Goal: Transaction & Acquisition: Download file/media

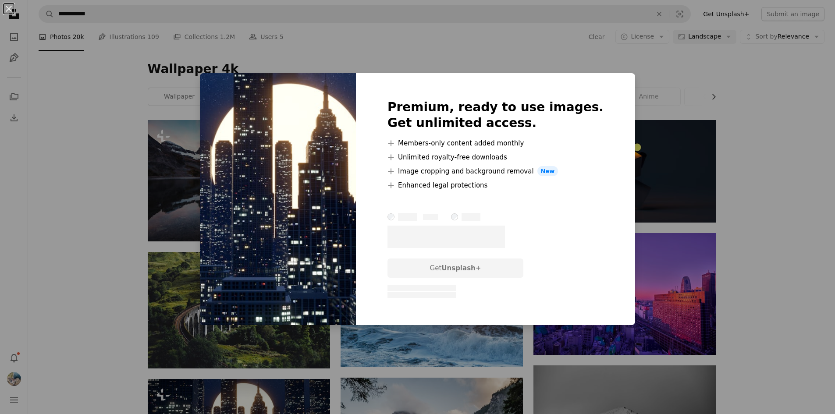
scroll to position [307, 0]
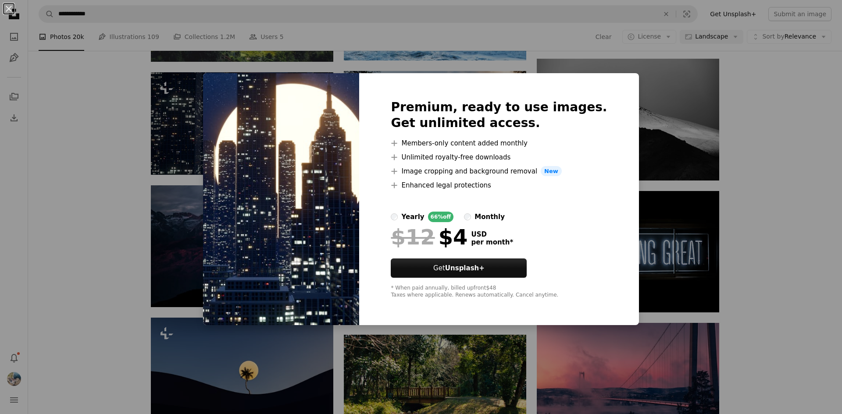
click at [77, 176] on div "An X shape Premium, ready to use images. Get unlimited access. A plus sign Memb…" at bounding box center [421, 207] width 842 height 414
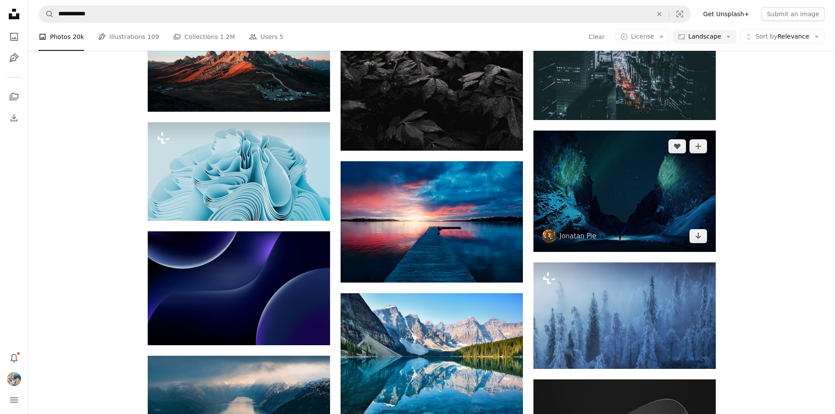
scroll to position [921, 0]
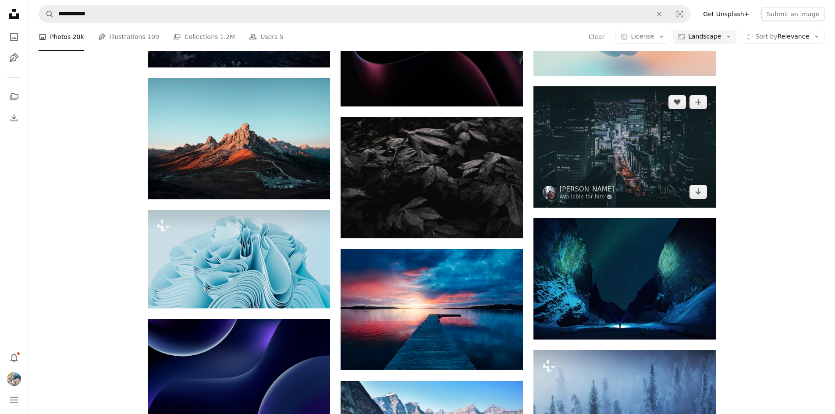
click at [612, 167] on img at bounding box center [624, 146] width 182 height 121
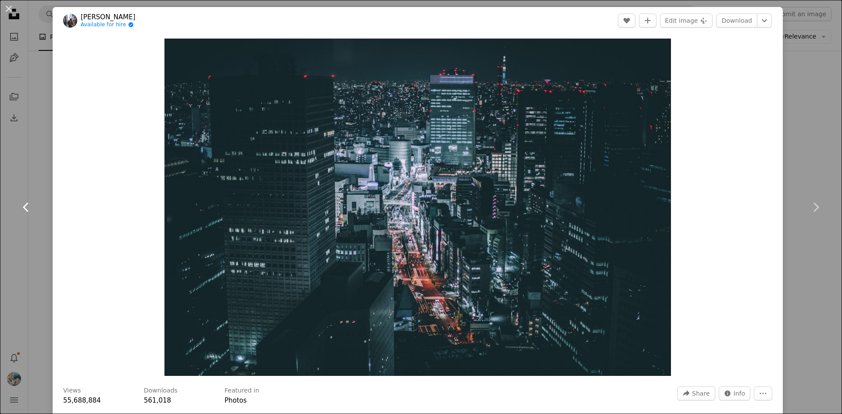
click at [22, 235] on link "Chevron left" at bounding box center [26, 207] width 53 height 84
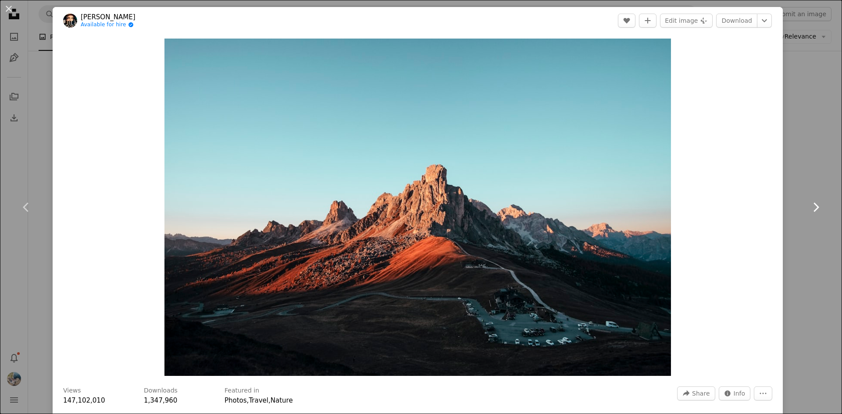
click at [808, 207] on icon "Chevron right" at bounding box center [815, 207] width 14 height 14
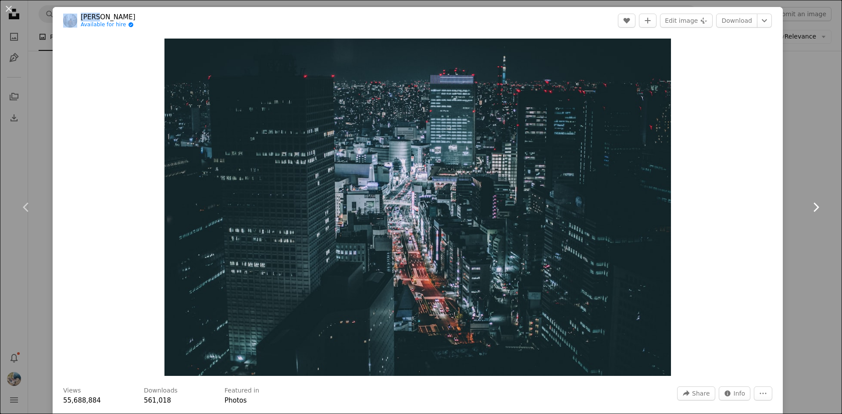
click at [808, 207] on icon "Chevron right" at bounding box center [815, 207] width 14 height 14
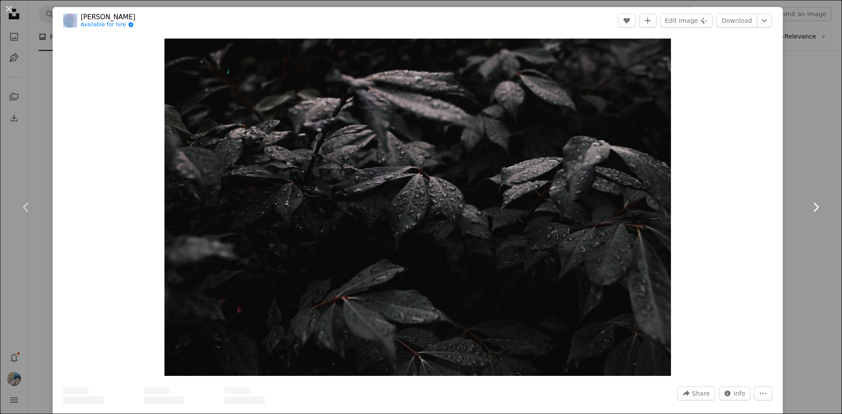
click at [808, 207] on icon "Chevron right" at bounding box center [815, 207] width 14 height 14
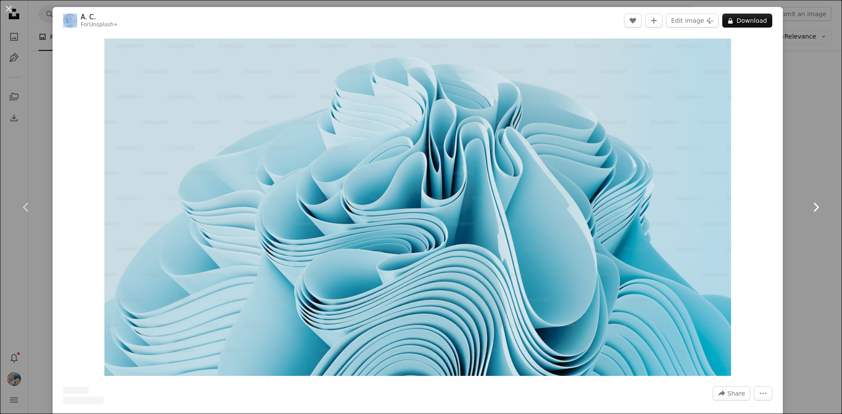
click at [808, 207] on icon "Chevron right" at bounding box center [815, 207] width 14 height 14
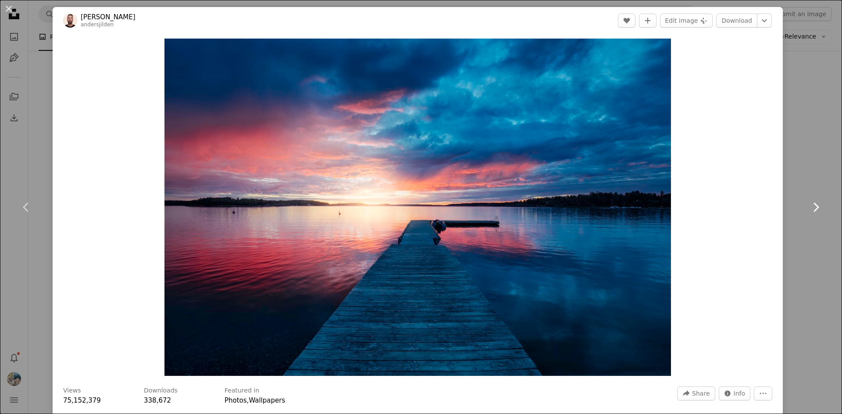
click at [808, 207] on icon "Chevron right" at bounding box center [815, 207] width 14 height 14
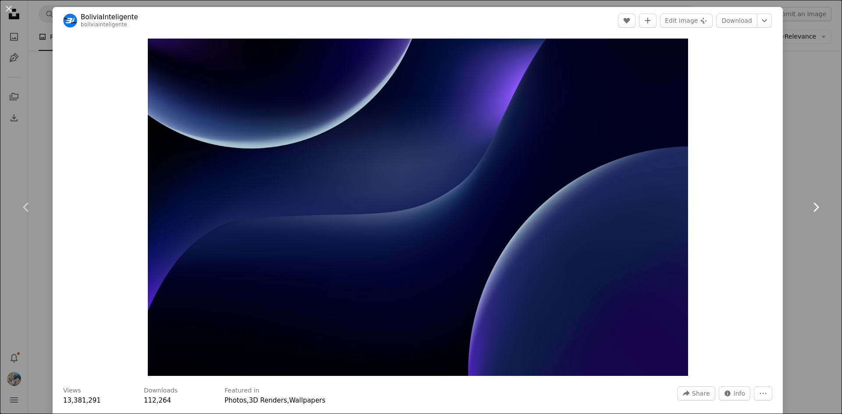
click at [808, 207] on icon "Chevron right" at bounding box center [815, 207] width 14 height 14
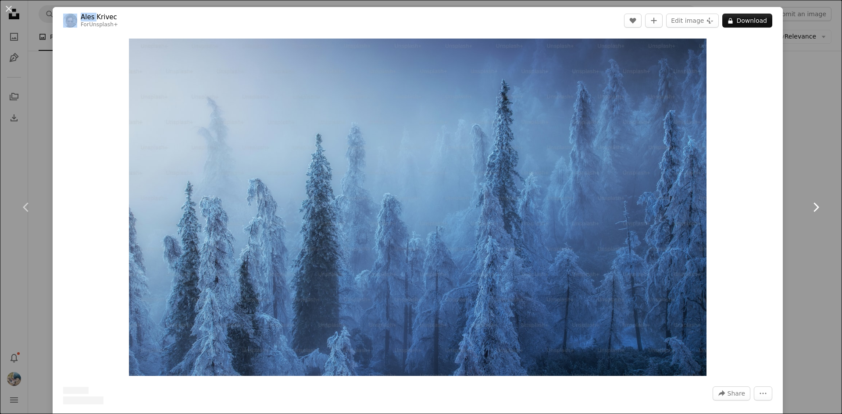
click at [808, 207] on icon "Chevron right" at bounding box center [815, 207] width 14 height 14
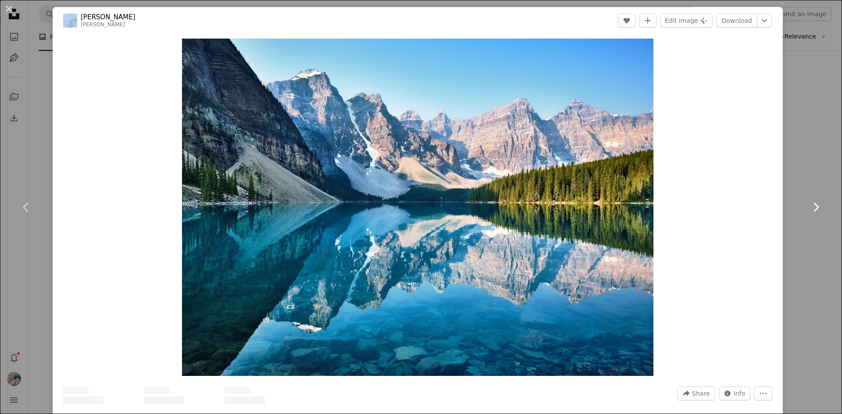
click at [808, 207] on icon "Chevron right" at bounding box center [815, 207] width 14 height 14
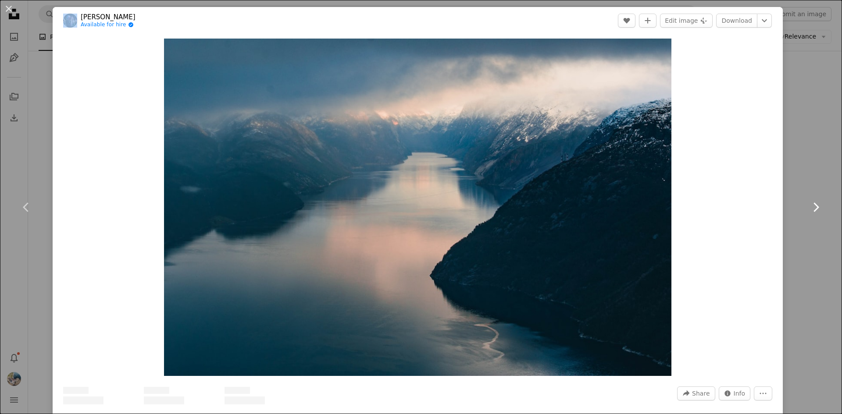
click at [808, 207] on icon "Chevron right" at bounding box center [815, 207] width 14 height 14
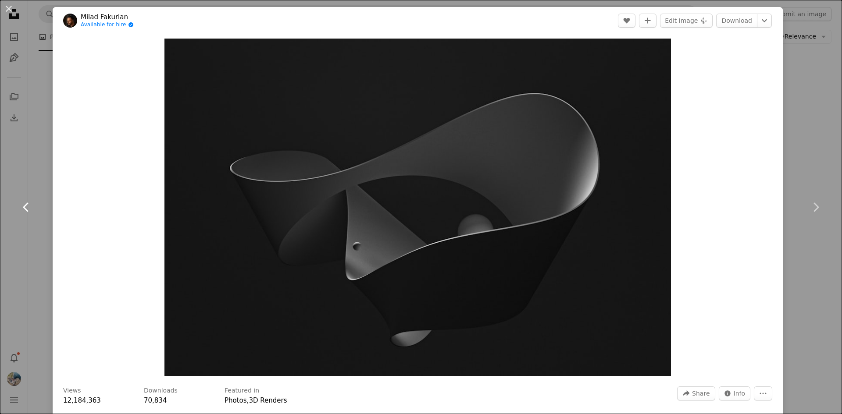
click at [16, 216] on link "Chevron left" at bounding box center [26, 207] width 53 height 84
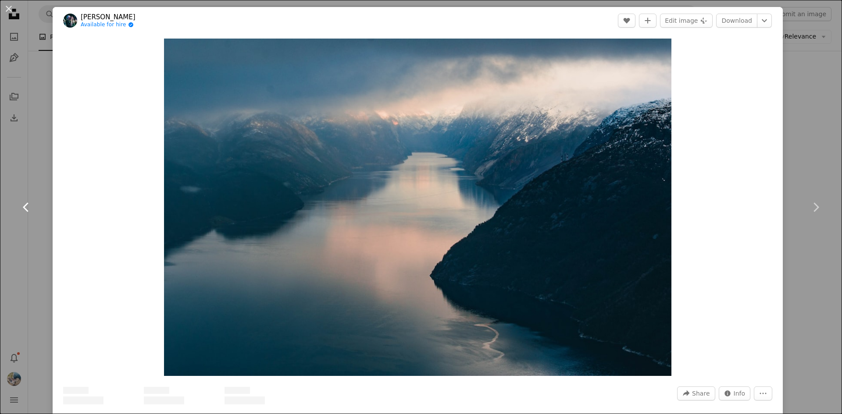
click at [16, 216] on link "Chevron left" at bounding box center [26, 207] width 53 height 84
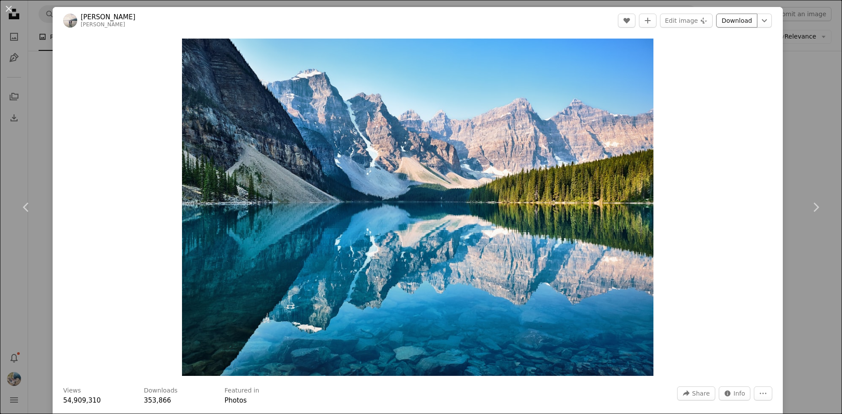
click at [736, 25] on link "Download" at bounding box center [736, 21] width 41 height 14
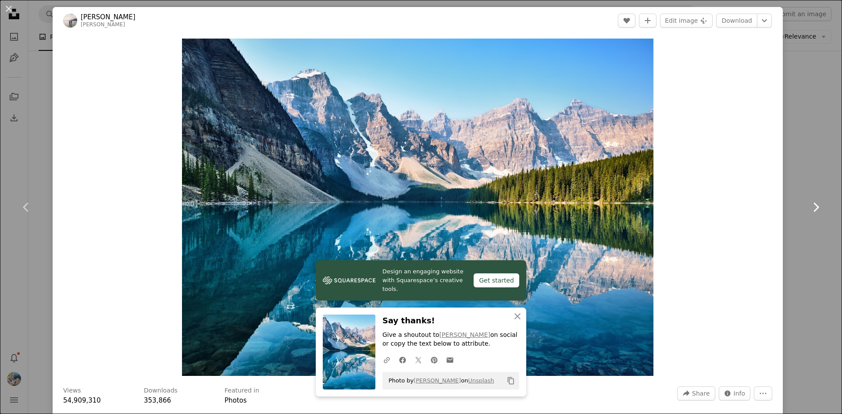
click at [811, 171] on link "Chevron right" at bounding box center [815, 207] width 53 height 84
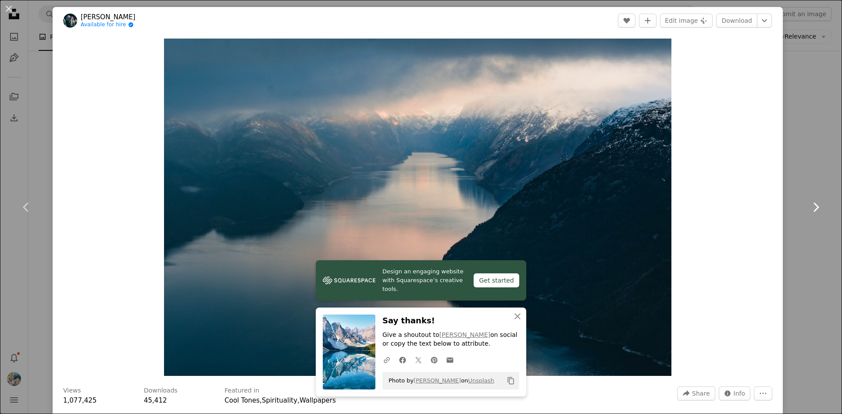
click at [793, 227] on link "Chevron right" at bounding box center [815, 207] width 53 height 84
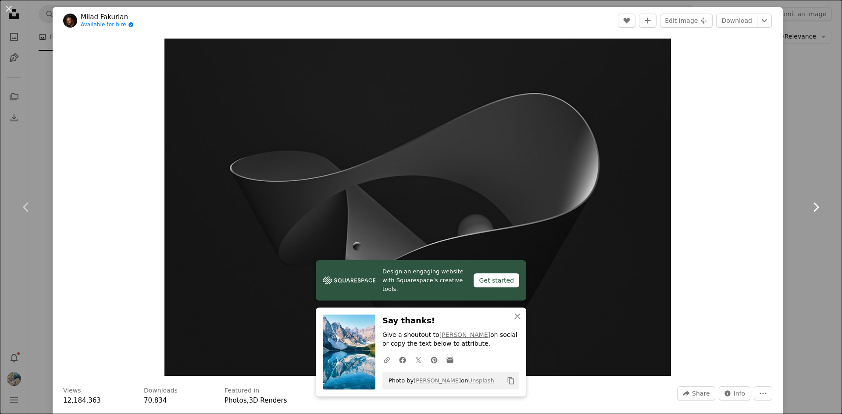
click at [793, 227] on link "Chevron right" at bounding box center [815, 207] width 53 height 84
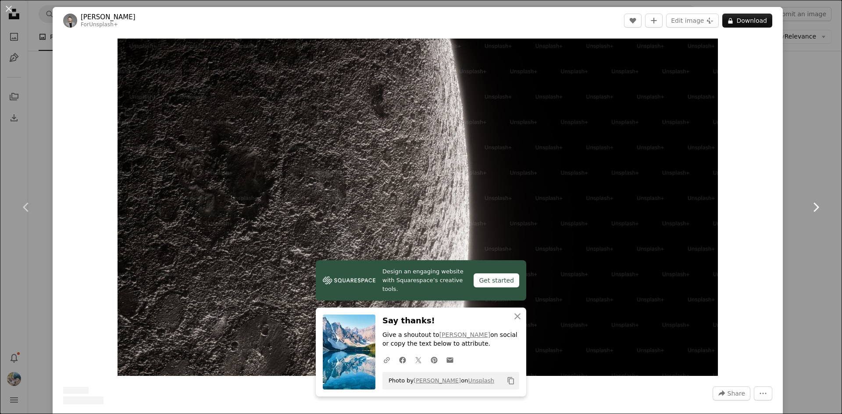
click at [793, 227] on link "Chevron right" at bounding box center [815, 207] width 53 height 84
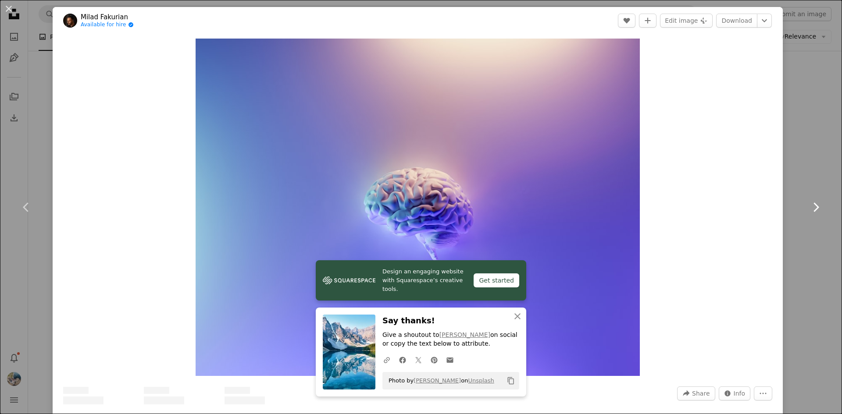
click at [793, 227] on link "Chevron right" at bounding box center [815, 207] width 53 height 84
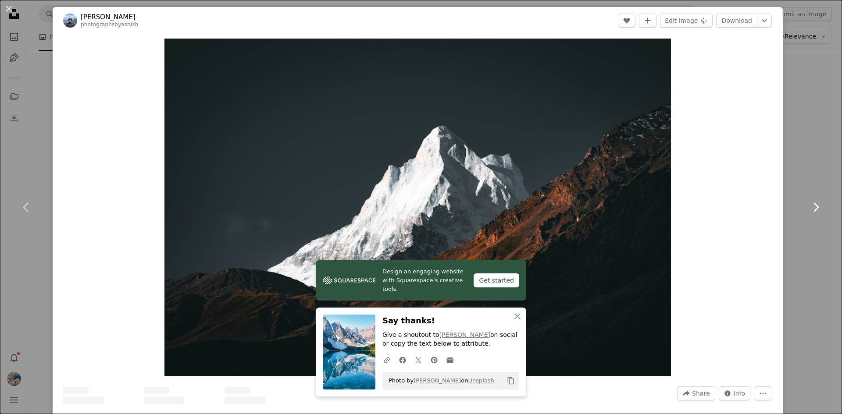
click at [793, 227] on link "Chevron right" at bounding box center [815, 207] width 53 height 84
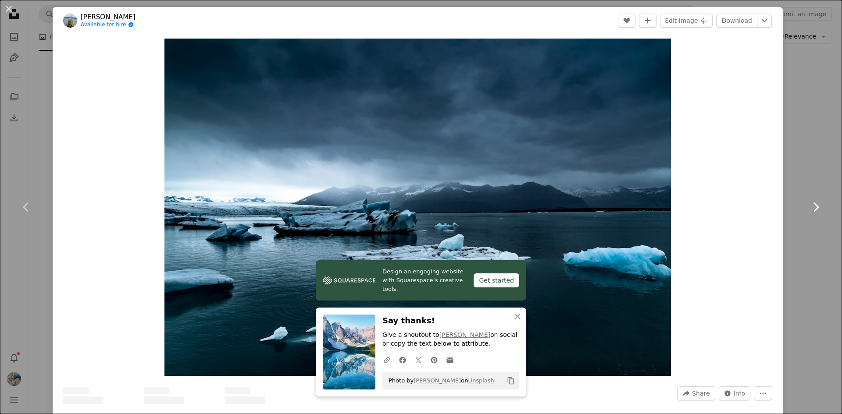
click at [793, 227] on link "Chevron right" at bounding box center [815, 207] width 53 height 84
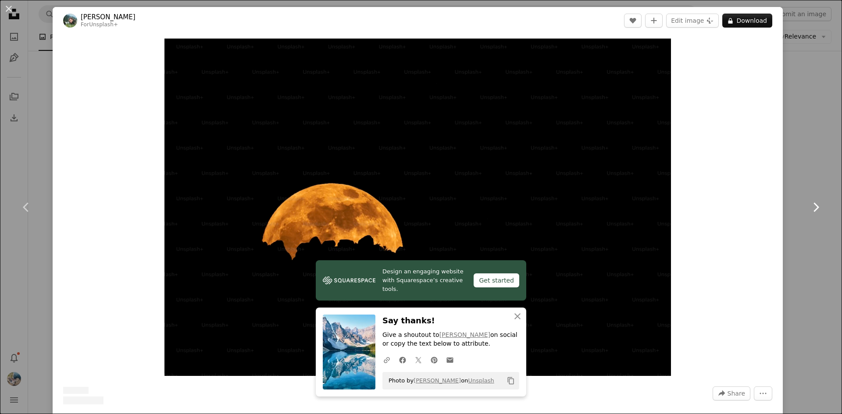
click at [793, 227] on link "Chevron right" at bounding box center [815, 207] width 53 height 84
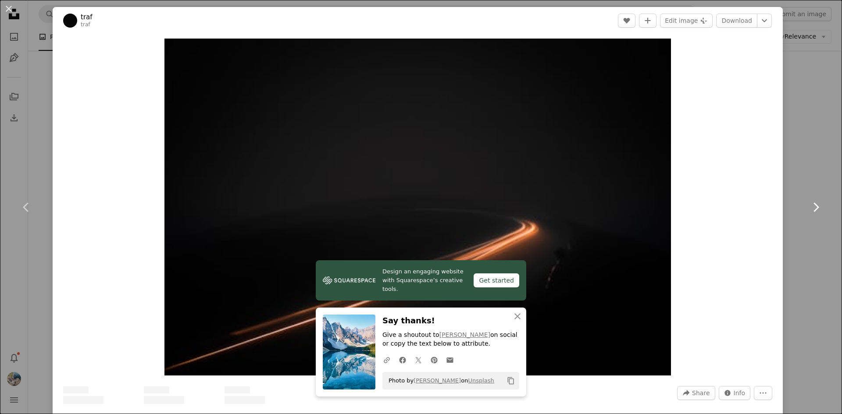
click at [793, 227] on link "Chevron right" at bounding box center [815, 207] width 53 height 84
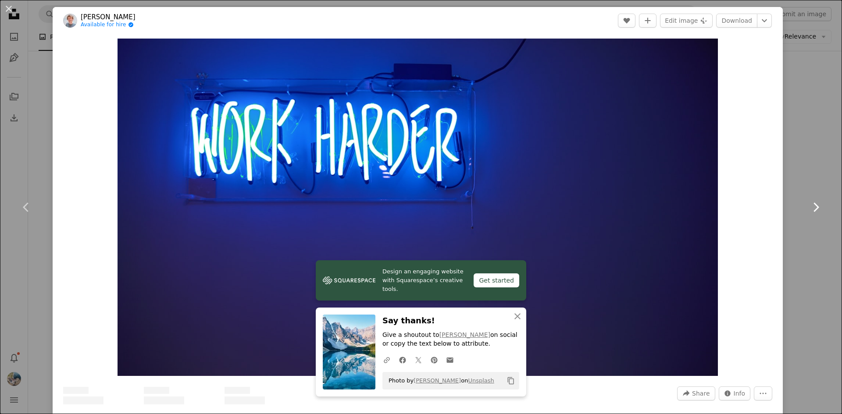
click at [793, 227] on link "Chevron right" at bounding box center [815, 207] width 53 height 84
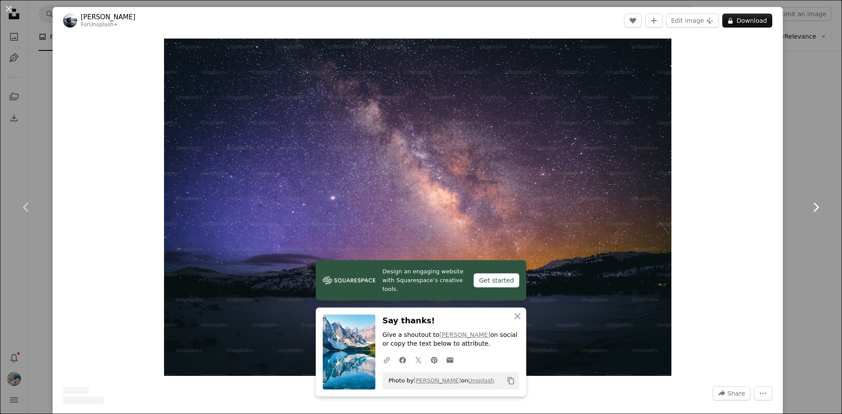
click at [793, 227] on link "Chevron right" at bounding box center [815, 207] width 53 height 84
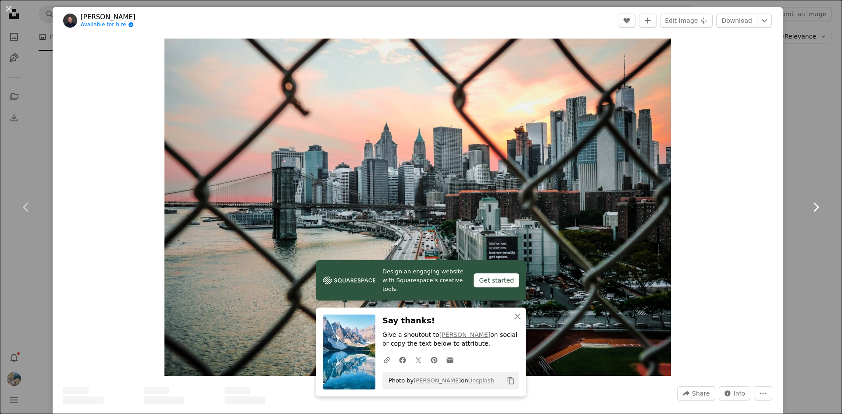
click at [793, 227] on link "Chevron right" at bounding box center [815, 207] width 53 height 84
click at [819, 209] on link "Chevron right" at bounding box center [815, 207] width 53 height 84
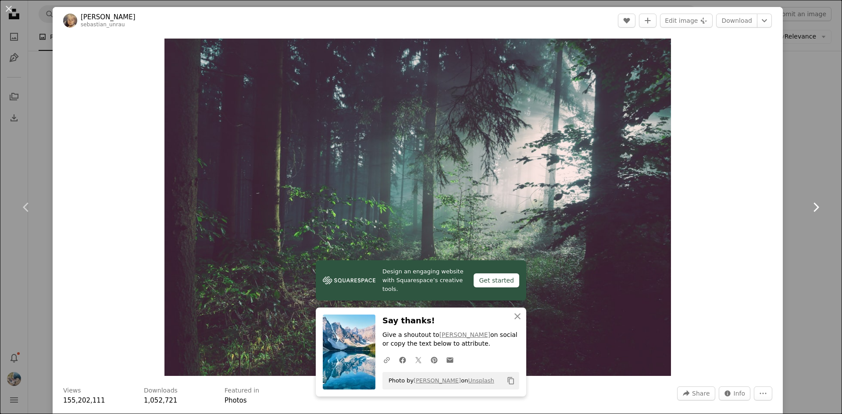
click at [819, 209] on link "Chevron right" at bounding box center [815, 207] width 53 height 84
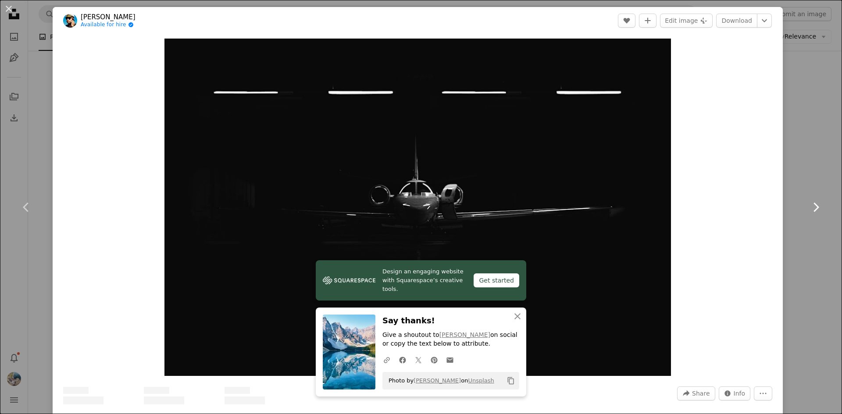
click at [819, 210] on link "Chevron right" at bounding box center [815, 207] width 53 height 84
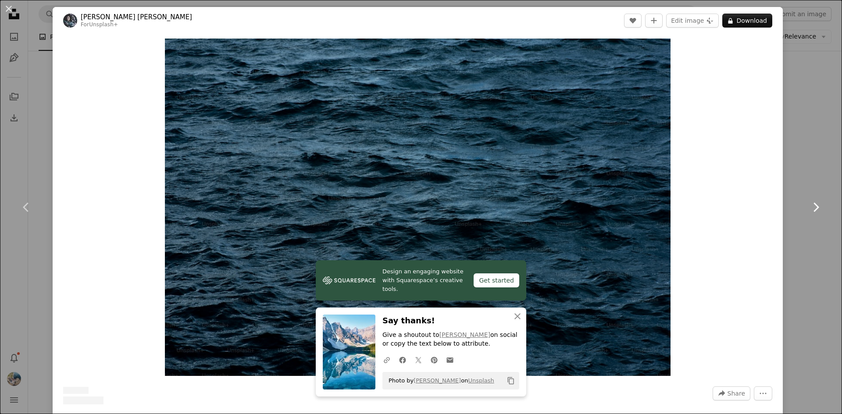
click at [819, 210] on link "Chevron right" at bounding box center [815, 207] width 53 height 84
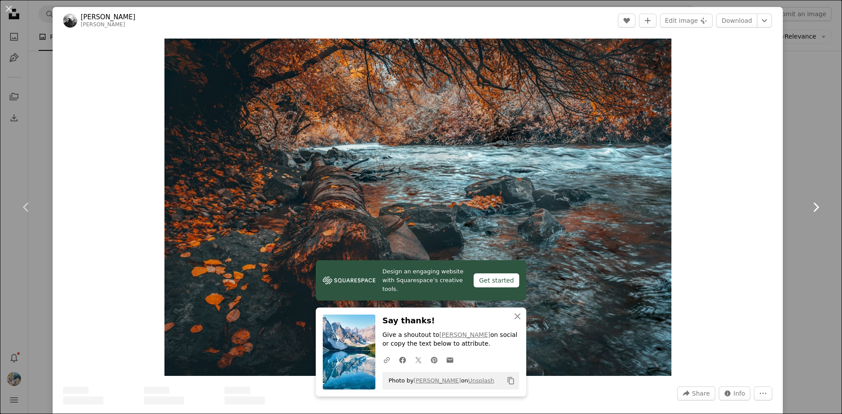
click at [819, 210] on link "Chevron right" at bounding box center [815, 207] width 53 height 84
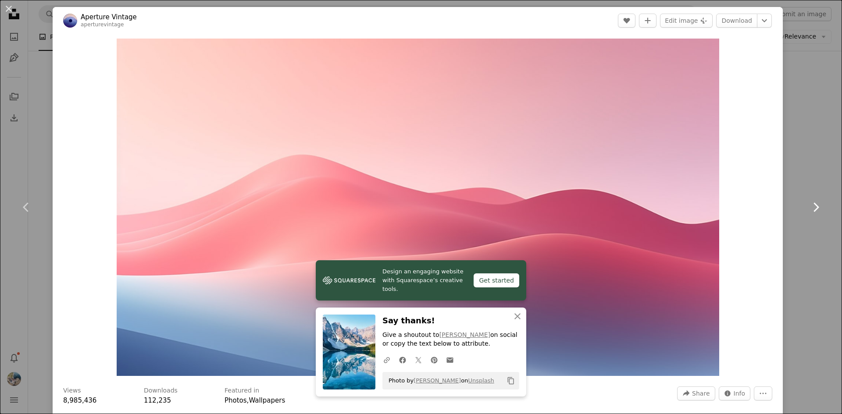
click at [819, 210] on link "Chevron right" at bounding box center [815, 207] width 53 height 84
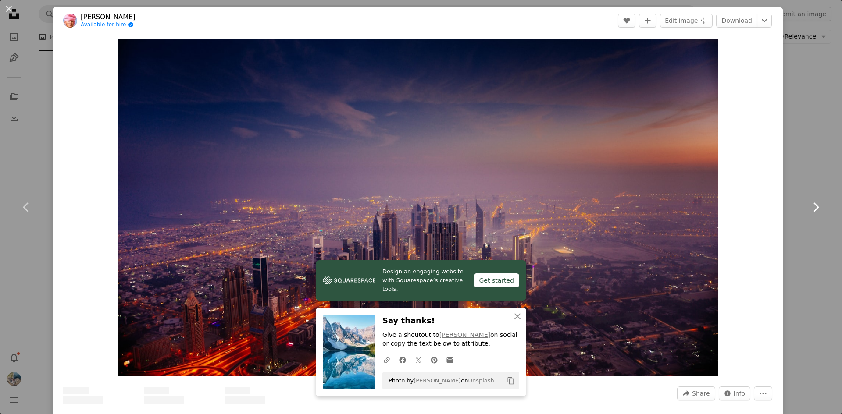
click at [819, 210] on link "Chevron right" at bounding box center [815, 207] width 53 height 84
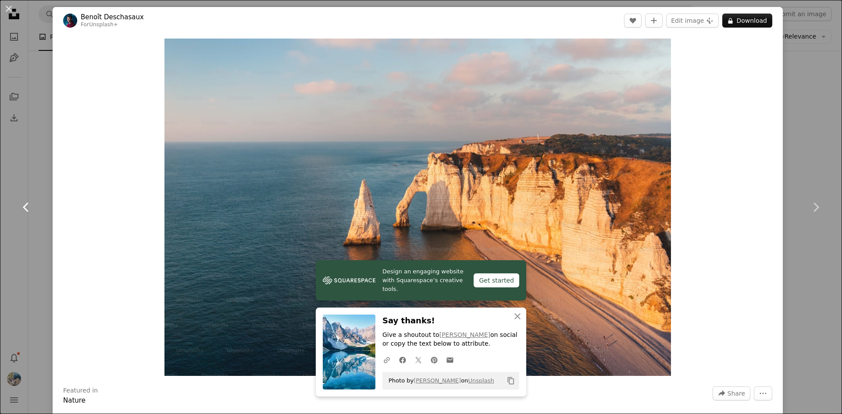
click at [13, 202] on link "Chevron left" at bounding box center [26, 207] width 53 height 84
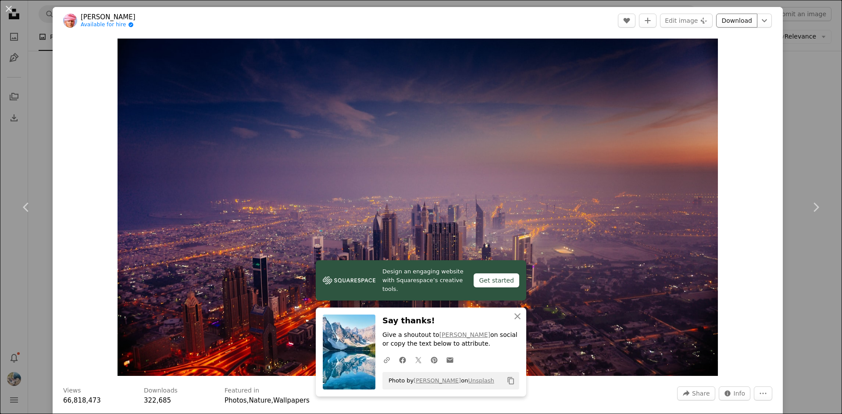
click at [738, 24] on link "Download" at bounding box center [736, 21] width 41 height 14
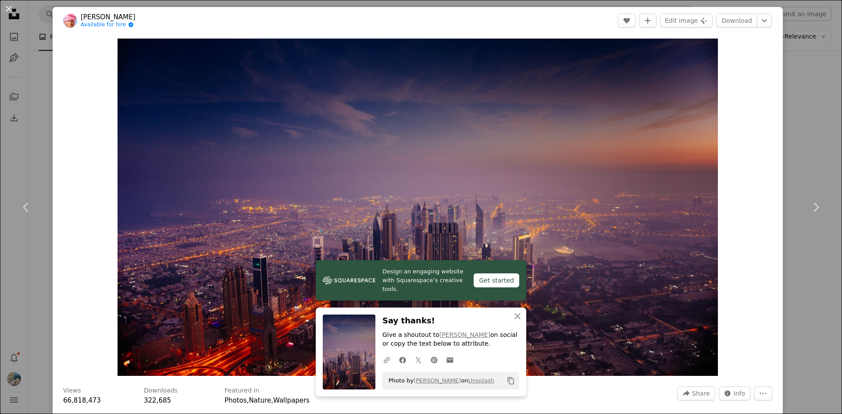
drag, startPoint x: 6, startPoint y: 13, endPoint x: 39, endPoint y: 25, distance: 35.1
click at [6, 13] on button "An X shape" at bounding box center [9, 9] width 11 height 11
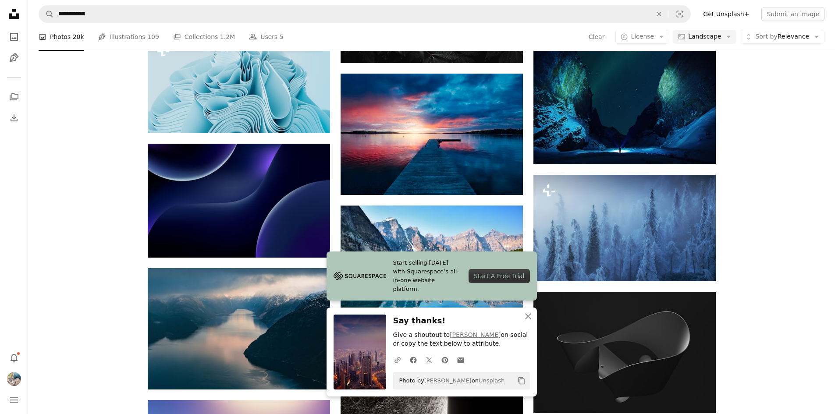
scroll to position [1447, 0]
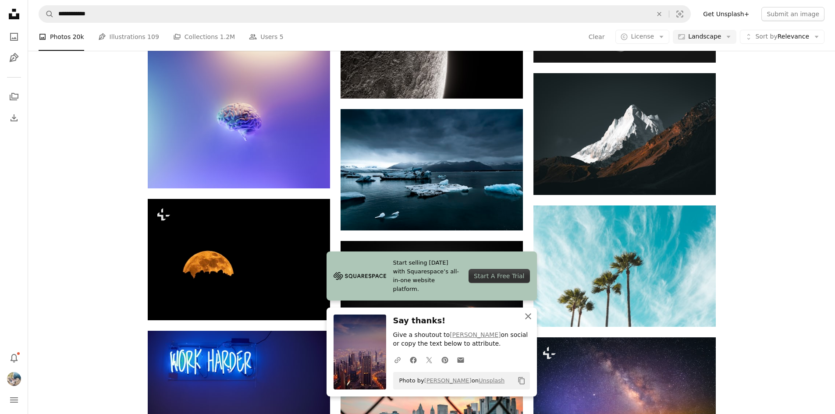
click at [530, 314] on icon "button" at bounding box center [528, 316] width 6 height 6
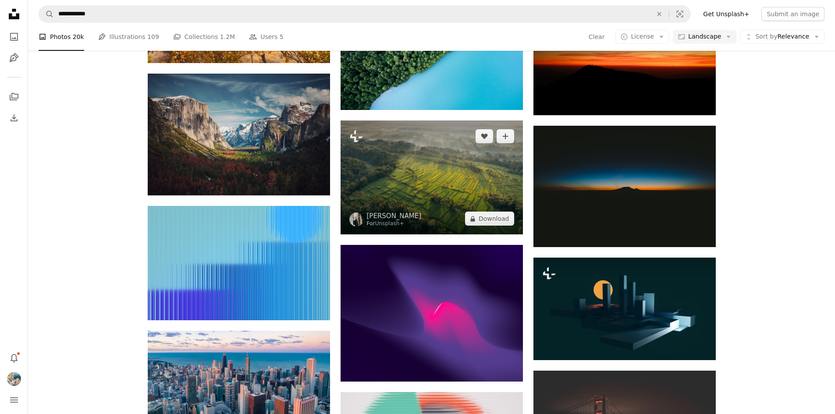
scroll to position [2586, 0]
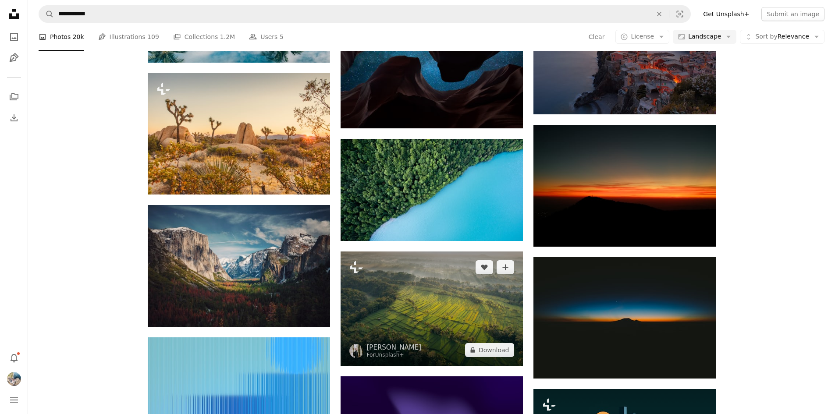
click at [452, 327] on img at bounding box center [432, 309] width 182 height 114
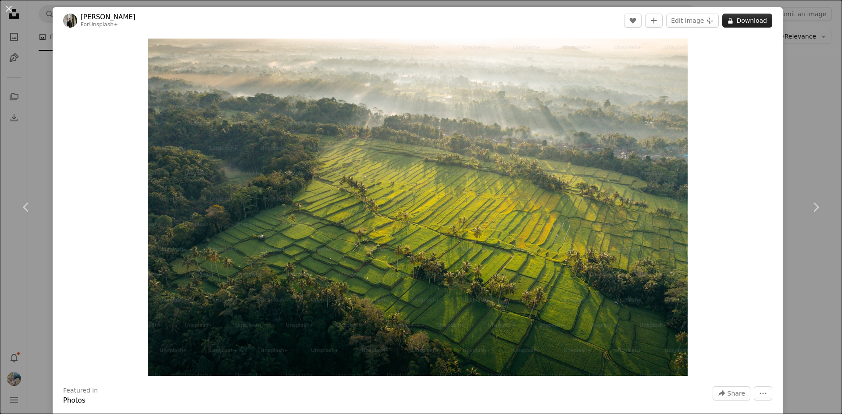
click at [728, 21] on icon at bounding box center [730, 21] width 4 height 6
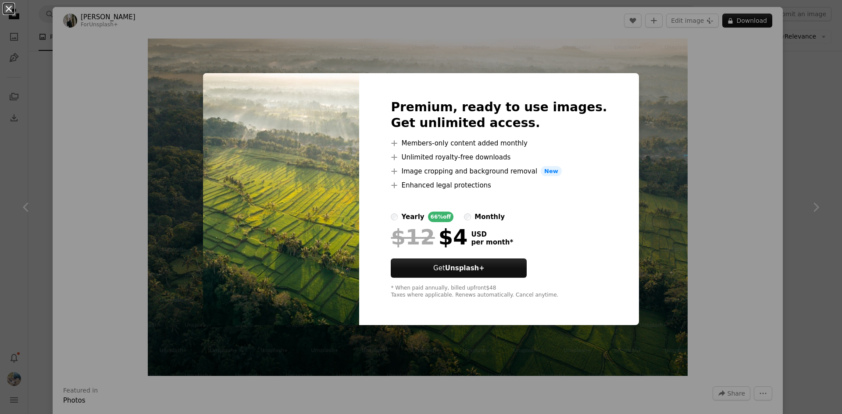
click at [7, 10] on button "An X shape" at bounding box center [9, 9] width 11 height 11
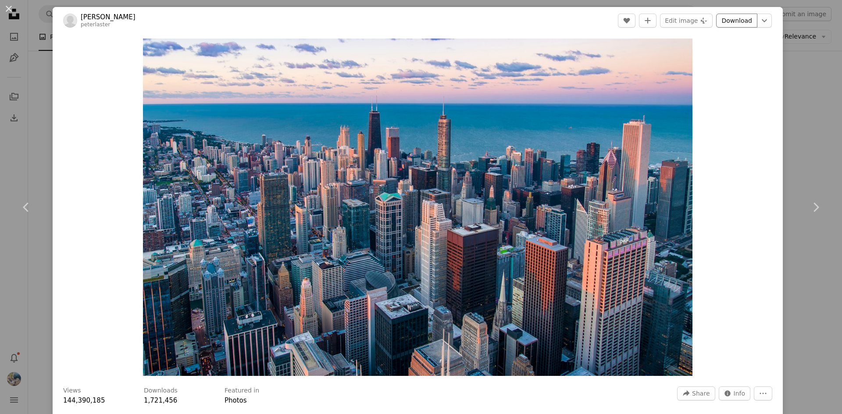
click at [738, 22] on link "Download" at bounding box center [736, 21] width 41 height 14
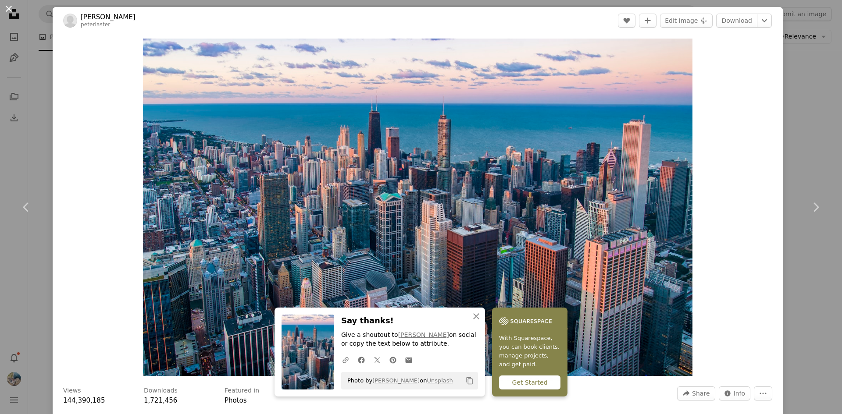
click at [12, 11] on button "An X shape" at bounding box center [9, 9] width 11 height 11
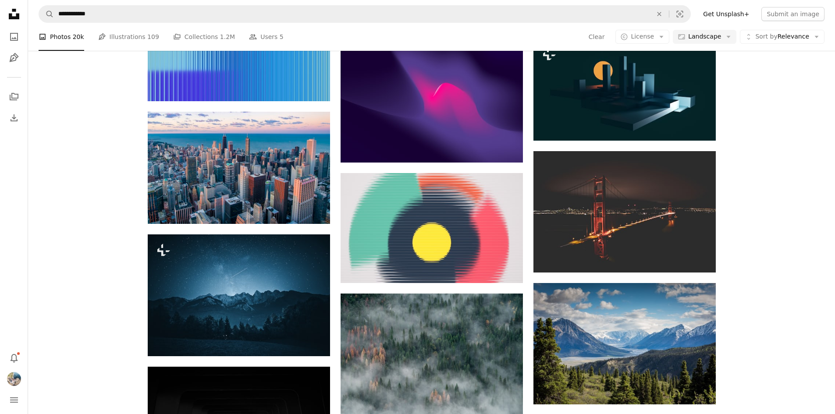
scroll to position [3244, 0]
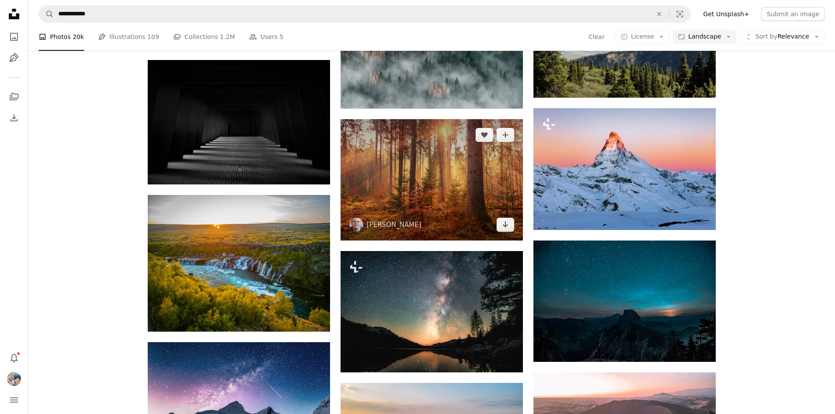
click at [519, 153] on img at bounding box center [432, 179] width 182 height 121
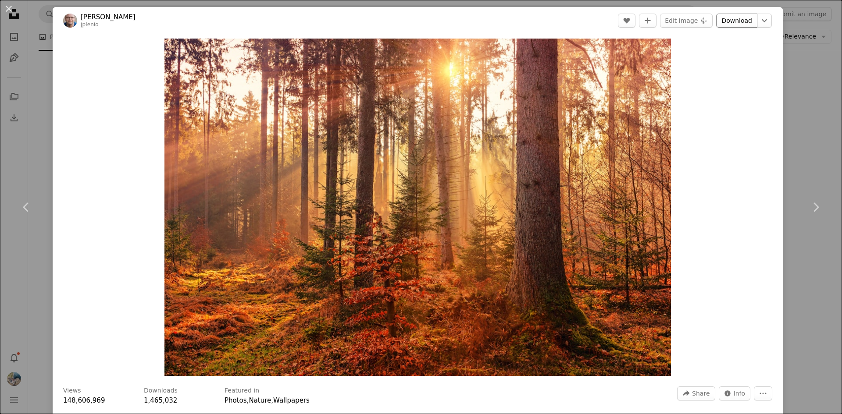
click at [744, 21] on link "Download" at bounding box center [736, 21] width 41 height 14
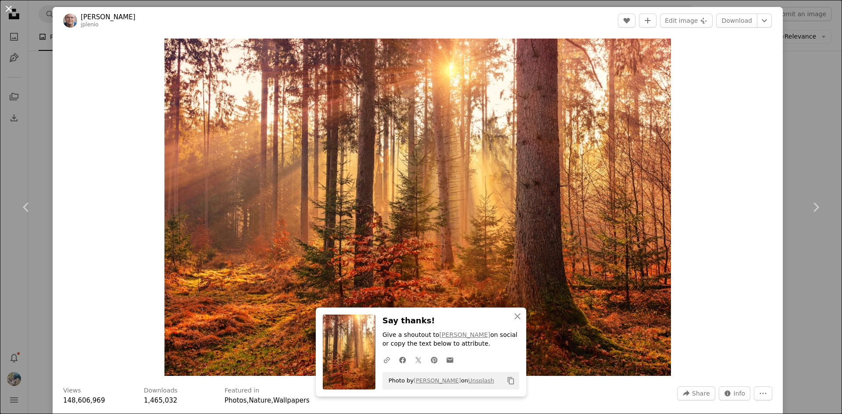
click at [7, 11] on button "An X shape" at bounding box center [9, 9] width 11 height 11
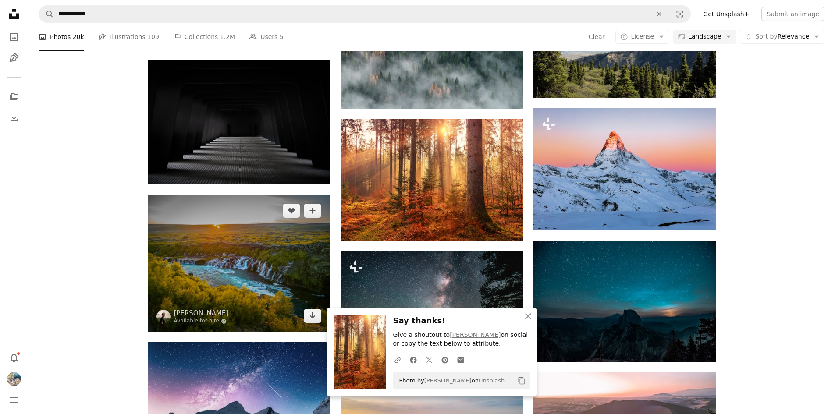
click at [205, 282] on img at bounding box center [239, 263] width 182 height 137
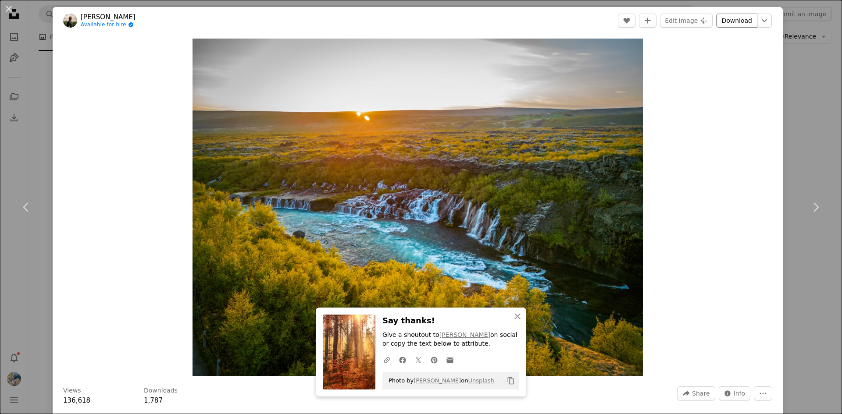
click at [729, 18] on link "Download" at bounding box center [736, 21] width 41 height 14
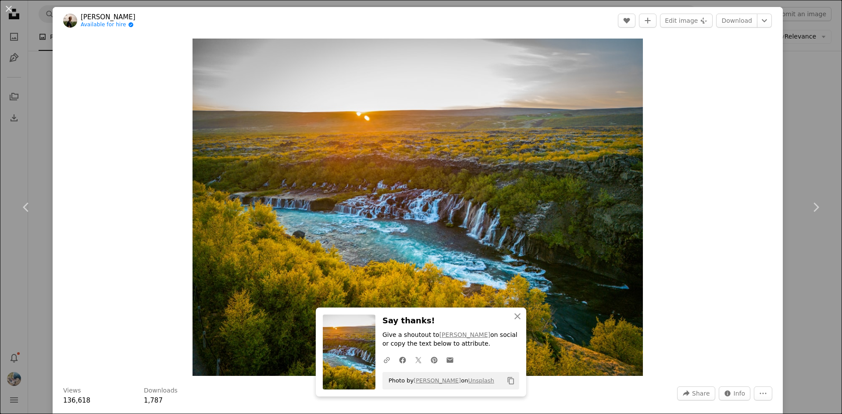
drag, startPoint x: 4, startPoint y: 6, endPoint x: 335, endPoint y: 164, distance: 366.1
click at [4, 6] on button "An X shape" at bounding box center [9, 9] width 11 height 11
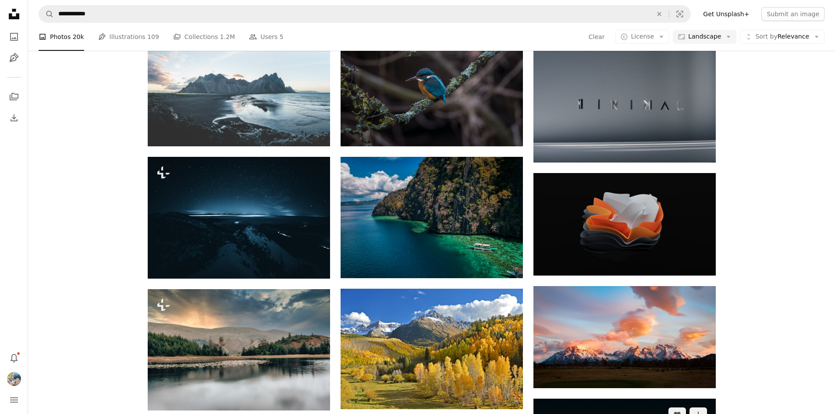
scroll to position [8855, 0]
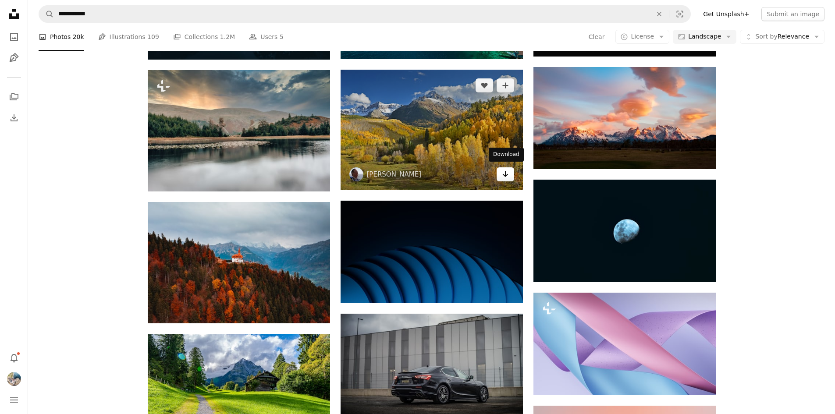
click at [502, 171] on icon "Arrow pointing down" at bounding box center [505, 174] width 7 height 11
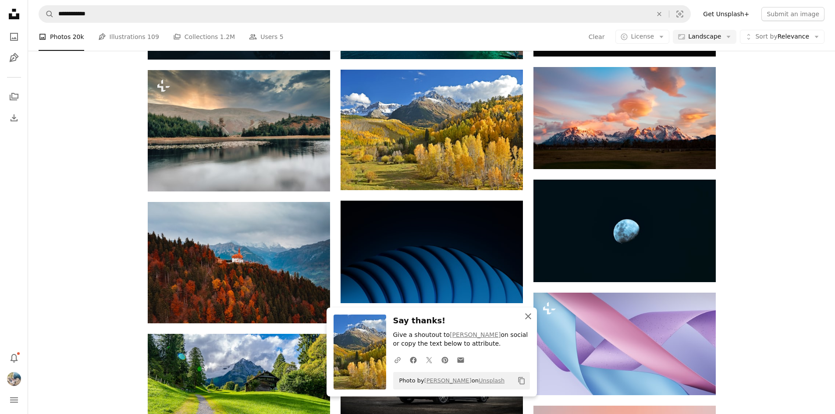
click at [528, 318] on icon "An X shape" at bounding box center [528, 316] width 11 height 11
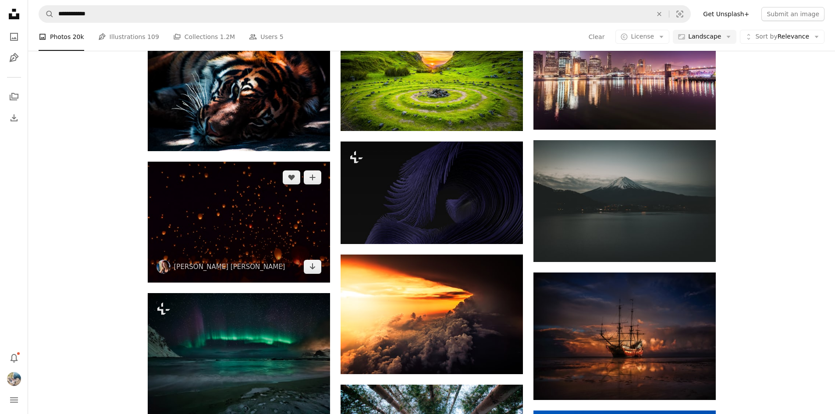
scroll to position [12098, 0]
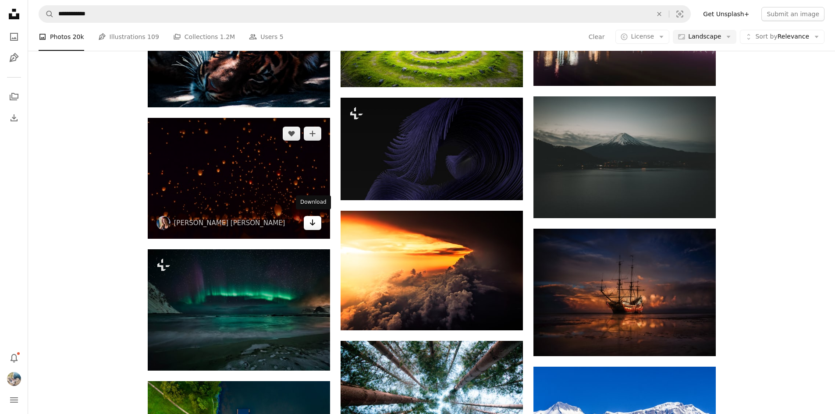
click at [314, 223] on icon "Arrow pointing down" at bounding box center [312, 222] width 7 height 11
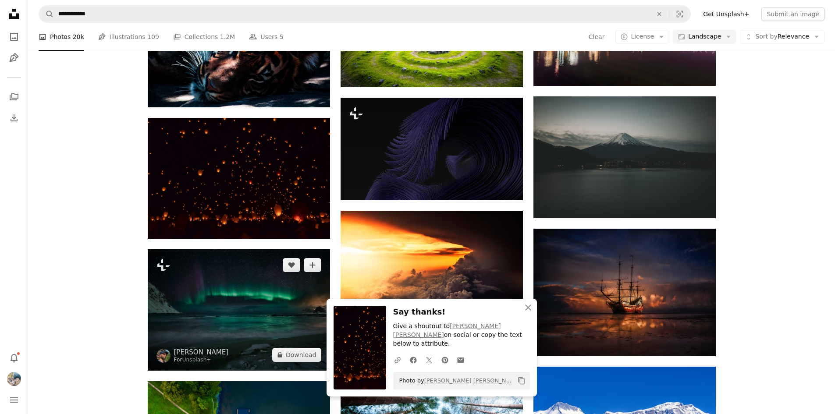
scroll to position [12318, 0]
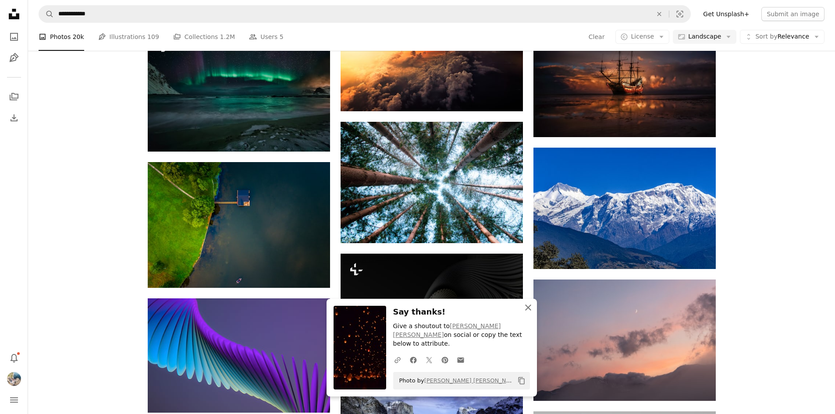
click at [527, 313] on icon "An X shape" at bounding box center [528, 307] width 11 height 11
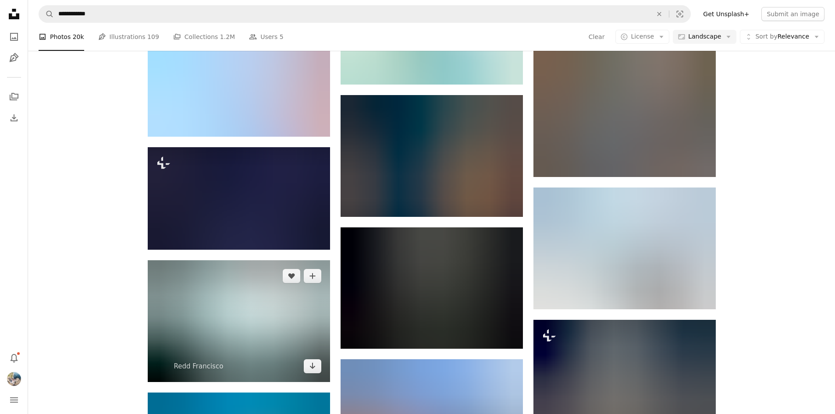
scroll to position [13457, 0]
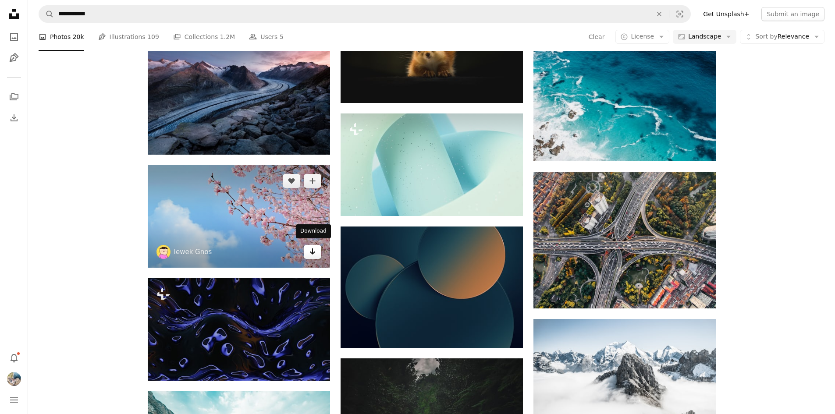
click at [313, 249] on icon "Download" at bounding box center [312, 252] width 6 height 6
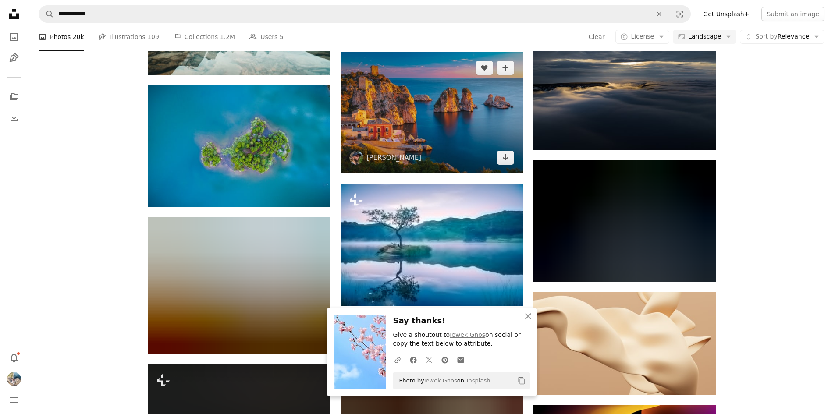
scroll to position [13852, 0]
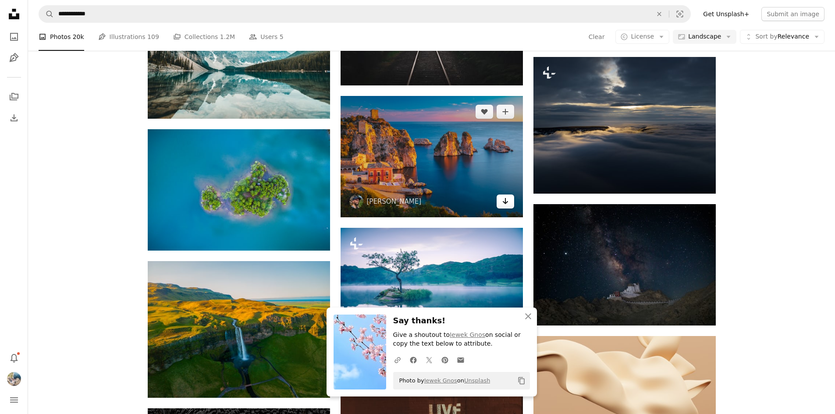
click at [510, 199] on link "Arrow pointing down" at bounding box center [506, 202] width 18 height 14
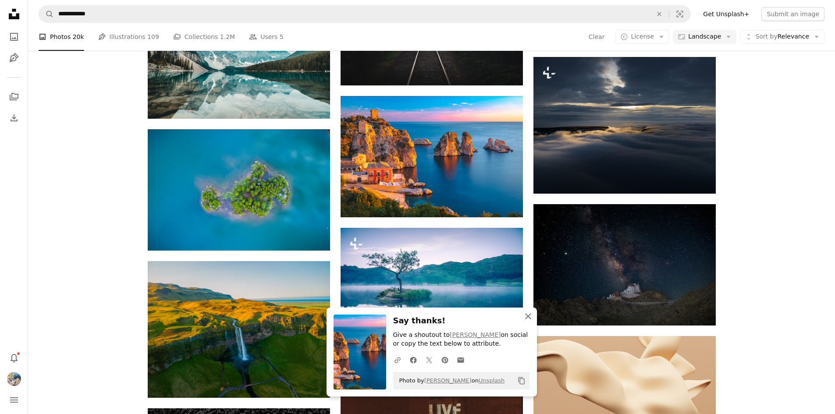
click at [527, 314] on icon "An X shape" at bounding box center [528, 316] width 11 height 11
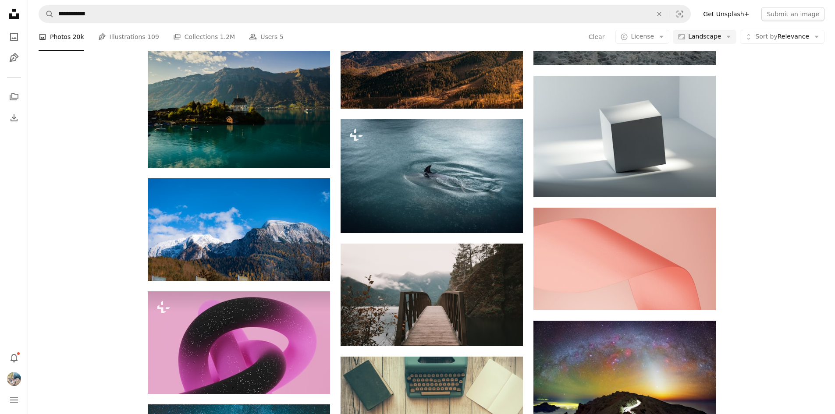
scroll to position [22498, 0]
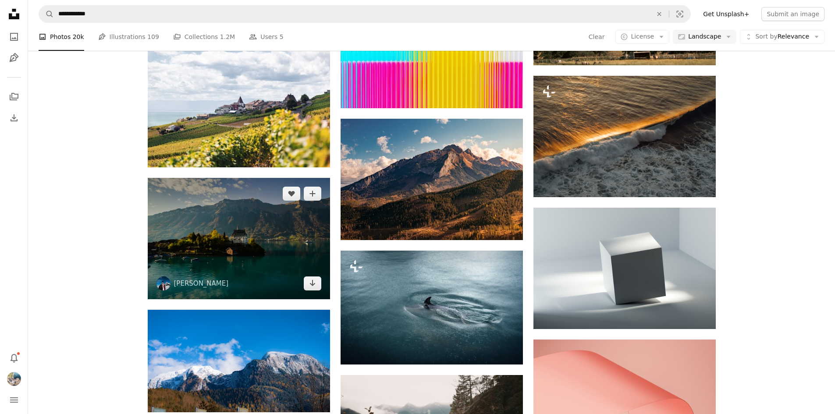
click at [274, 245] on img at bounding box center [239, 238] width 182 height 121
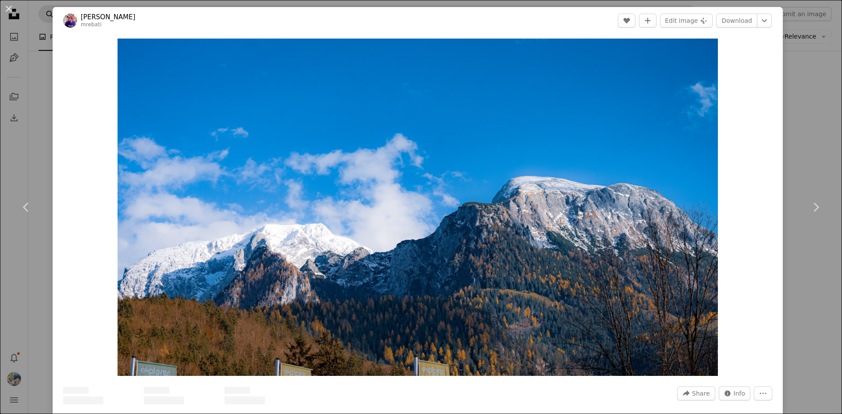
click at [50, 140] on div "An X shape Chevron left Chevron right [PERSON_NAME] mrebati A heart A plus sign…" at bounding box center [421, 207] width 842 height 414
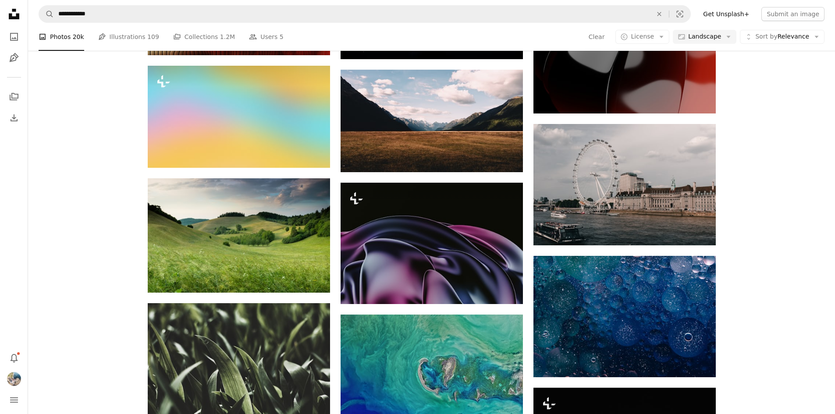
scroll to position [32010, 0]
